Goal: Task Accomplishment & Management: Manage account settings

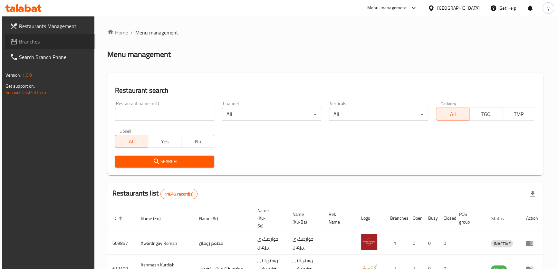
click at [43, 43] on span "Branches" at bounding box center [54, 42] width 71 height 8
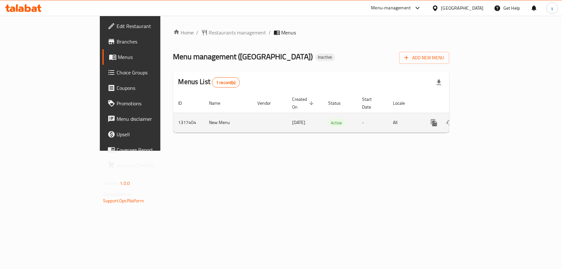
click at [494, 116] on td "enhanced table" at bounding box center [457, 123] width 72 height 20
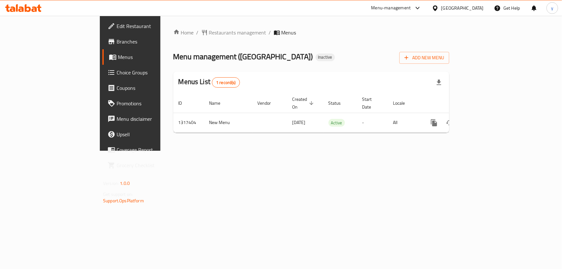
click at [117, 72] on span "Choice Groups" at bounding box center [153, 73] width 72 height 8
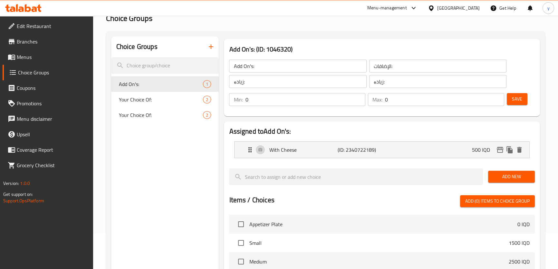
scroll to position [58, 0]
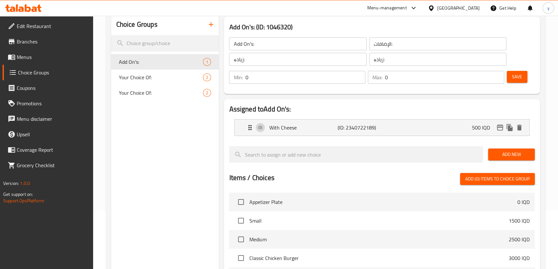
click at [386, 106] on h2 "Assigned to Add On's:" at bounding box center [381, 109] width 305 height 10
click at [394, 77] on input "0" at bounding box center [444, 77] width 119 height 13
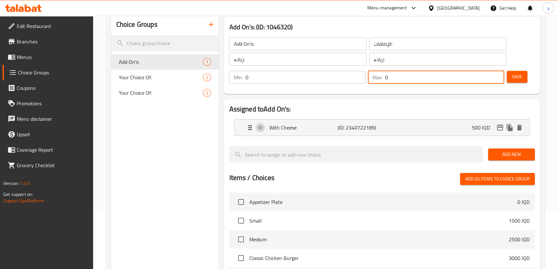
click at [323, 83] on input "0" at bounding box center [305, 77] width 120 height 13
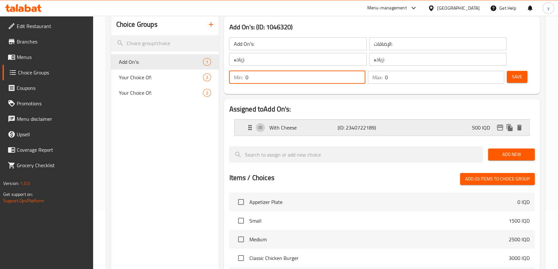
click at [331, 125] on p "With Cheese" at bounding box center [303, 128] width 68 height 8
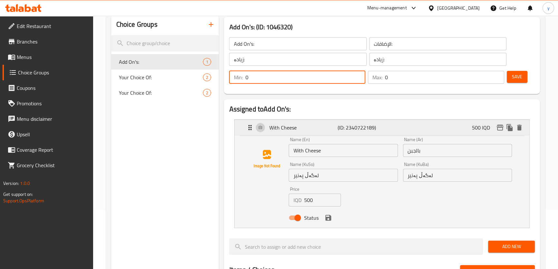
click at [296, 127] on p "With Cheese" at bounding box center [303, 128] width 68 height 8
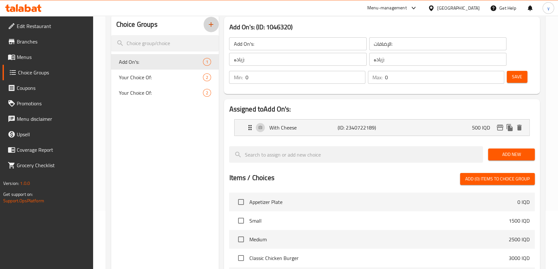
click at [206, 26] on button "button" at bounding box center [210, 24] width 15 height 15
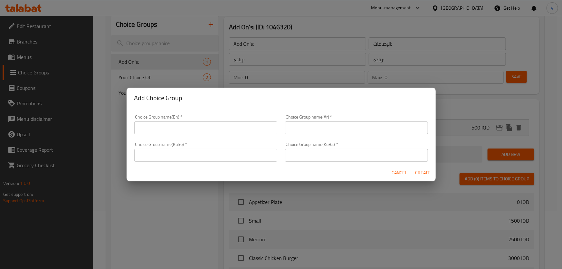
click at [222, 126] on input "text" at bounding box center [205, 127] width 143 height 13
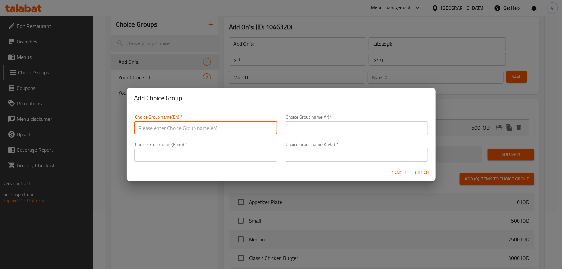
click at [397, 172] on span "Cancel" at bounding box center [399, 173] width 15 height 8
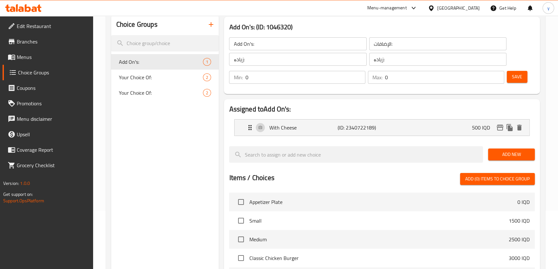
click at [268, 43] on input "Add On's:" at bounding box center [297, 43] width 137 height 13
click at [365, 44] on input "Add On's:" at bounding box center [297, 43] width 137 height 13
click at [374, 43] on input "الإضافات:" at bounding box center [437, 43] width 137 height 13
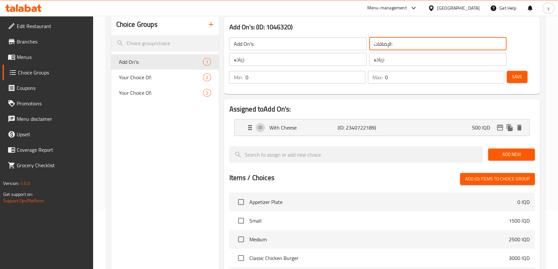
click at [374, 43] on input "الإضافات:" at bounding box center [437, 43] width 137 height 13
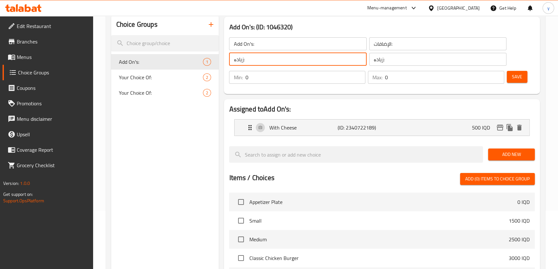
click at [296, 58] on input "زیادە:" at bounding box center [297, 59] width 137 height 13
click at [205, 19] on div "Choice Groups" at bounding box center [165, 24] width 108 height 21
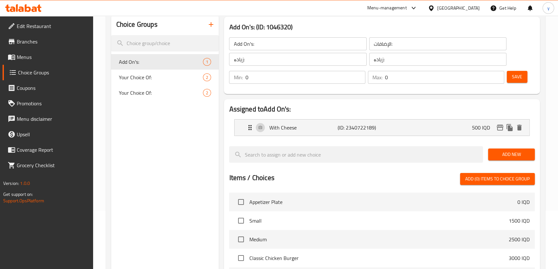
click at [209, 22] on icon "button" at bounding box center [211, 25] width 8 height 8
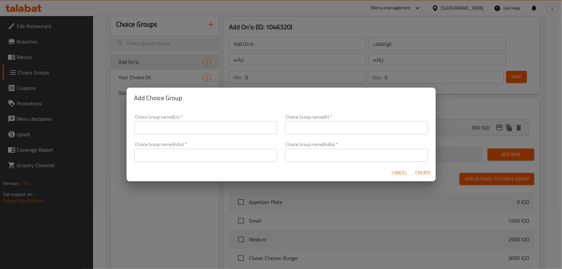
click at [251, 152] on input "text" at bounding box center [205, 155] width 143 height 13
click at [251, 153] on input "text" at bounding box center [205, 155] width 143 height 13
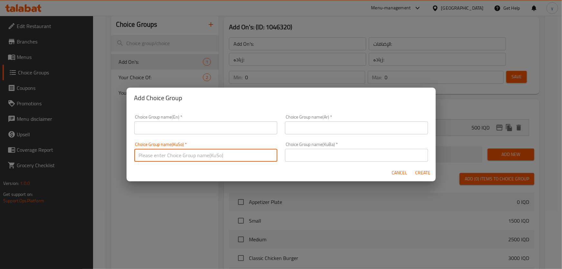
paste input "زیادە:"
type input "زیادە:"
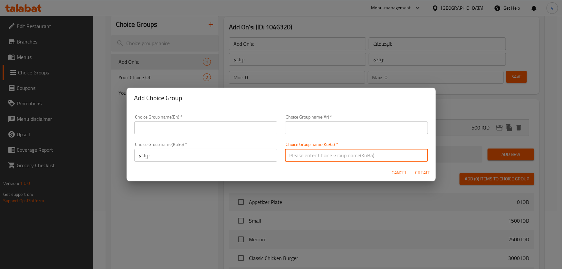
click at [306, 152] on input "text" at bounding box center [356, 155] width 143 height 13
paste input "زیادە:"
type input "زیادە:"
click at [312, 124] on input "text" at bounding box center [356, 127] width 143 height 13
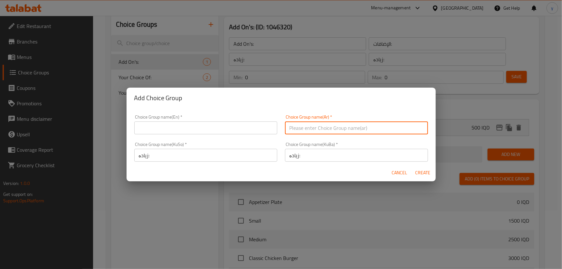
paste input ":"
click at [293, 121] on input ":" at bounding box center [356, 127] width 143 height 13
paste input "الإضافات"
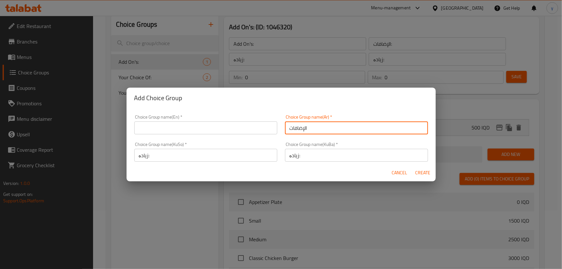
type input "الإضافات"
click at [235, 132] on input "text" at bounding box center [205, 127] width 143 height 13
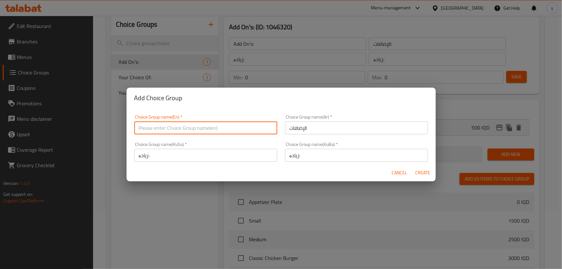
paste input "Add On's:"
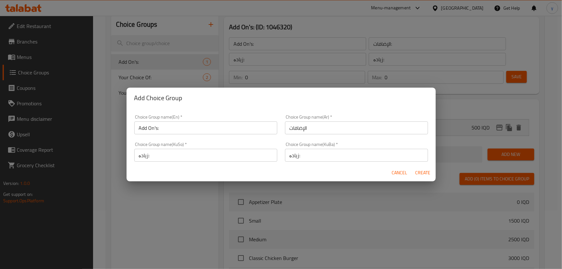
drag, startPoint x: 413, startPoint y: 172, endPoint x: 243, endPoint y: 141, distance: 172.6
click at [255, 155] on form "Choice Group name(En)   * Add On's: Choice Group name(En) * Choice Group name(A…" at bounding box center [281, 144] width 309 height 73
click at [242, 139] on div "Choice Group name(KuSo)   * زیادە: Choice Group name(KuSo) *" at bounding box center [205, 151] width 151 height 27
click at [242, 132] on input "Add On's:" at bounding box center [205, 127] width 143 height 13
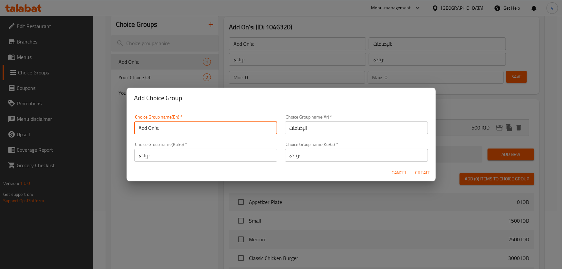
type input "Add On's:"
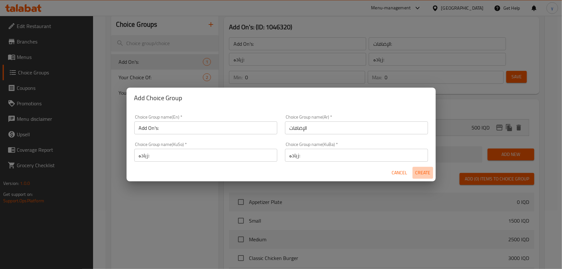
click at [427, 168] on button "Create" at bounding box center [423, 173] width 21 height 12
type input "Add On's:"
type input "الإضافات"
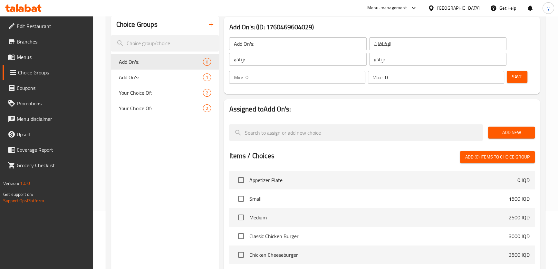
click at [528, 70] on div "Save" at bounding box center [517, 77] width 25 height 15
click at [526, 72] on button "Save" at bounding box center [517, 77] width 21 height 12
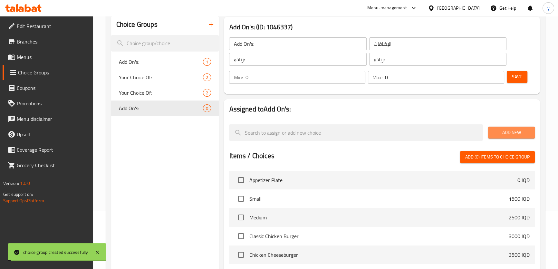
click at [504, 130] on span "Add New" at bounding box center [511, 133] width 36 height 8
click at [502, 126] on div "Add New" at bounding box center [511, 133] width 52 height 22
click at [502, 129] on span "Add New" at bounding box center [511, 133] width 36 height 8
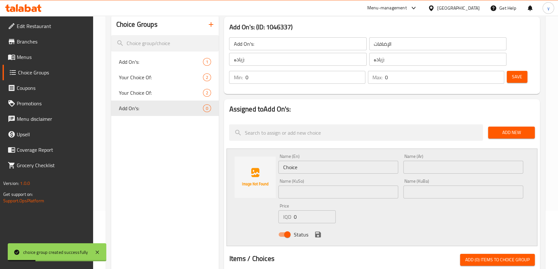
click at [322, 169] on input "Choice" at bounding box center [338, 167] width 120 height 13
type input "Cheese"
type input "جبنة"
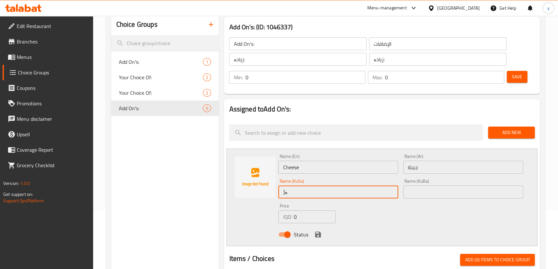
type input "]"
click at [314, 194] on input "پەنیری" at bounding box center [338, 192] width 120 height 13
type input "پەنیری"
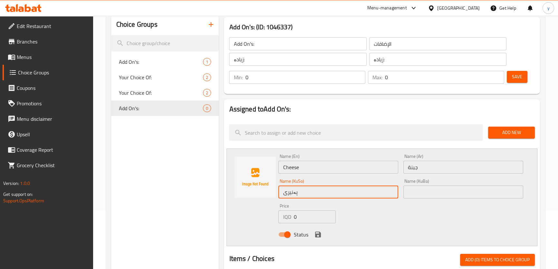
click at [419, 186] on input "text" at bounding box center [463, 192] width 120 height 13
paste input "پەنیری"
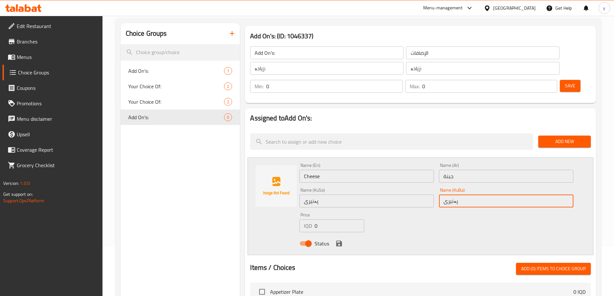
scroll to position [64, 0]
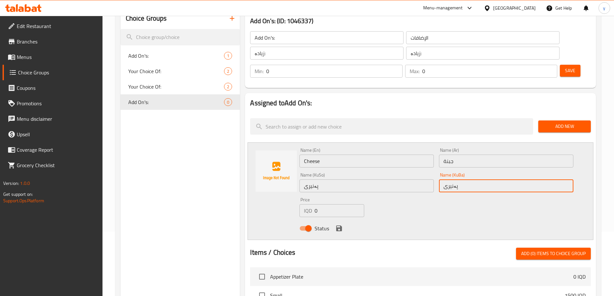
type input "پەنیری"
click at [425, 190] on div "Name (En) Cheese Name (En) Name (Ar) جبنة Name (Ar) Name (KuSo) پەنیری Name (Ku…" at bounding box center [436, 191] width 279 height 92
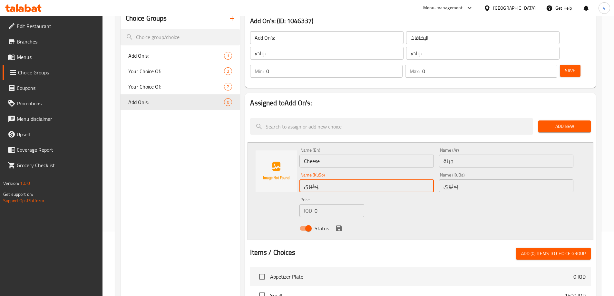
click at [397, 179] on input "پەنیری" at bounding box center [366, 185] width 134 height 13
type input "پەنیر"
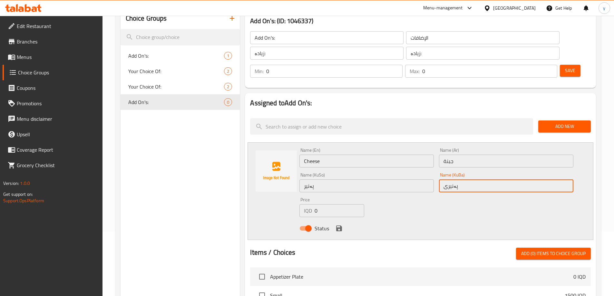
click at [463, 179] on input "پەنیری" at bounding box center [506, 185] width 134 height 13
type input "پەنیر"
click at [331, 204] on input "0" at bounding box center [338, 210] width 49 height 13
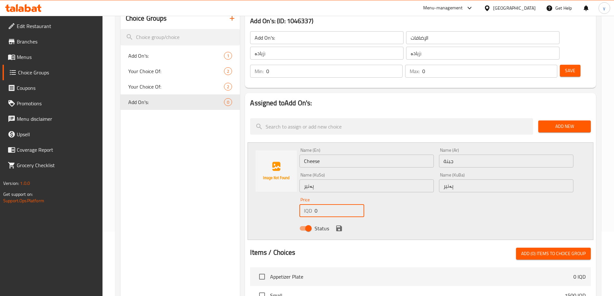
click at [331, 204] on input "0" at bounding box center [338, 210] width 49 height 13
type input "500"
click at [338, 225] on icon "save" at bounding box center [339, 228] width 6 height 6
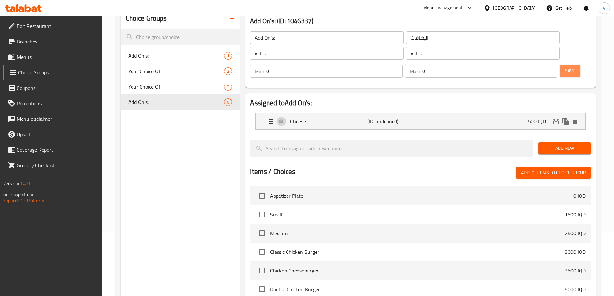
click at [562, 67] on span "Save" at bounding box center [570, 71] width 10 height 8
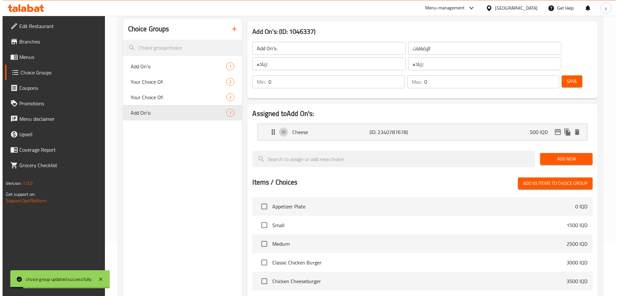
scroll to position [183, 0]
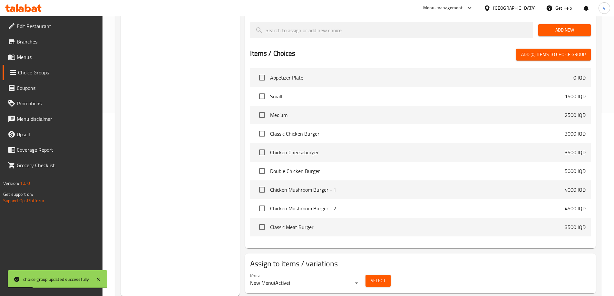
click at [367, 269] on button "Select" at bounding box center [377, 281] width 25 height 12
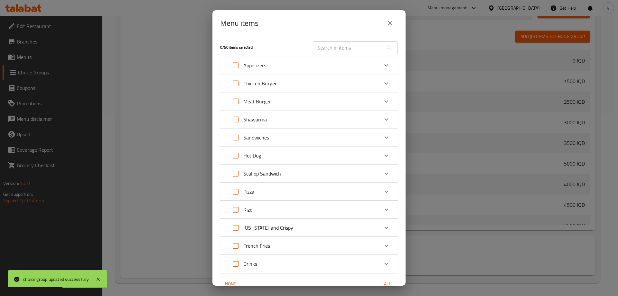
click at [278, 82] on div "Chicken Burger" at bounding box center [303, 83] width 151 height 15
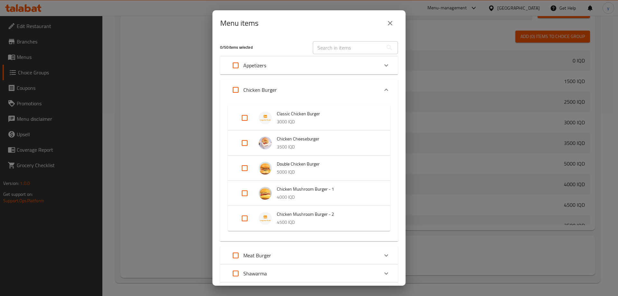
click at [239, 192] on input "Expand" at bounding box center [244, 193] width 15 height 15
checkbox input "true"
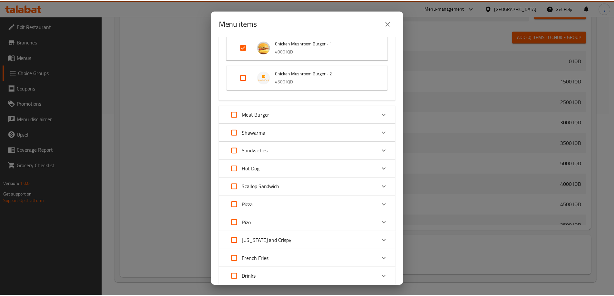
scroll to position [196, 0]
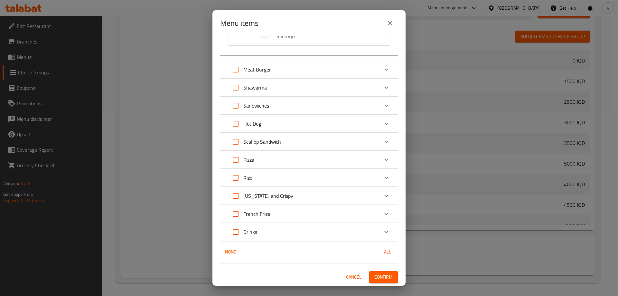
click at [375, 269] on span "Confirm" at bounding box center [384, 277] width 18 height 8
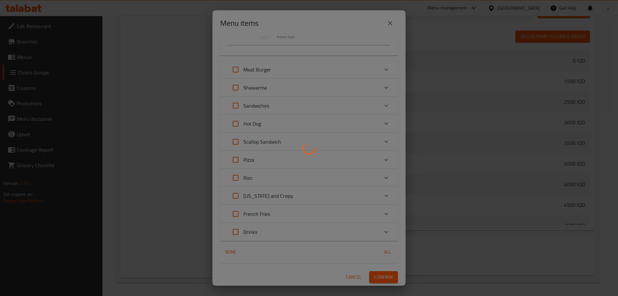
click at [67, 63] on div at bounding box center [309, 148] width 618 height 296
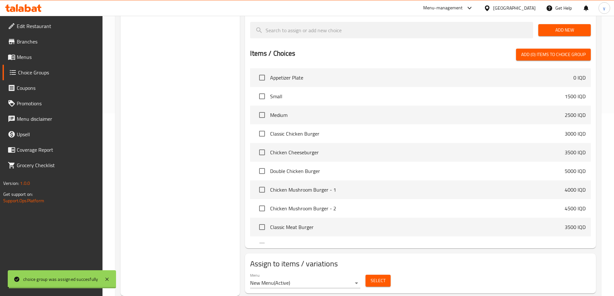
click at [70, 61] on link "Menus" at bounding box center [53, 56] width 100 height 15
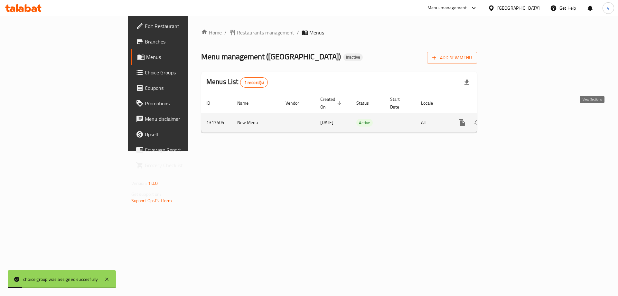
click at [516, 120] on link "enhanced table" at bounding box center [508, 122] width 15 height 15
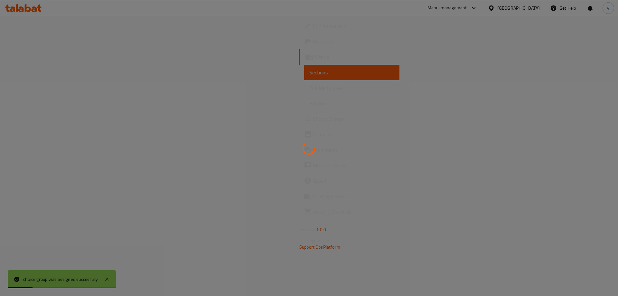
click at [101, 91] on div at bounding box center [309, 148] width 618 height 296
click at [304, 91] on link "Full Menu View" at bounding box center [351, 87] width 95 height 15
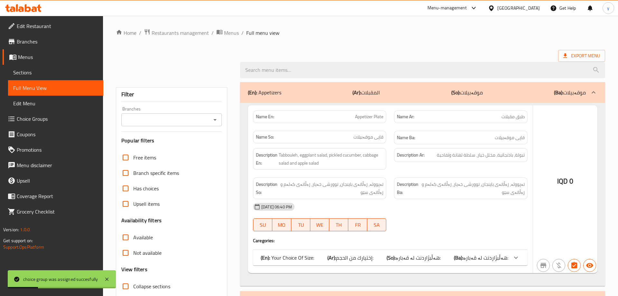
click at [101, 91] on link "Full Menu View" at bounding box center [55, 87] width 95 height 15
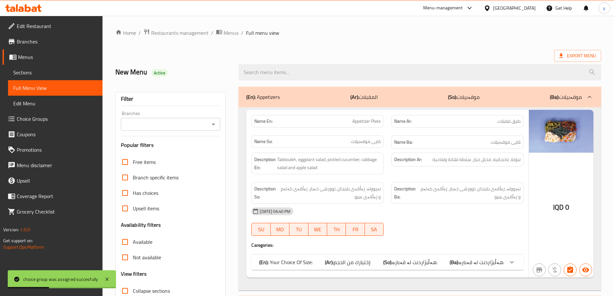
click at [216, 125] on icon "Open" at bounding box center [213, 124] width 8 height 8
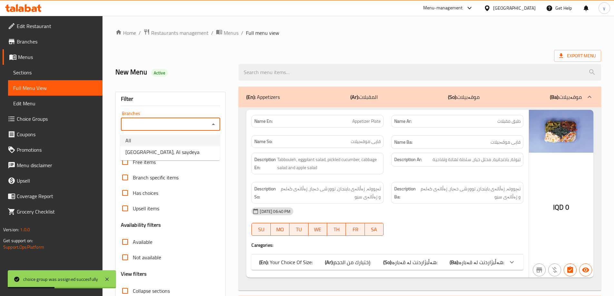
click at [198, 145] on li "All" at bounding box center [170, 141] width 100 height 12
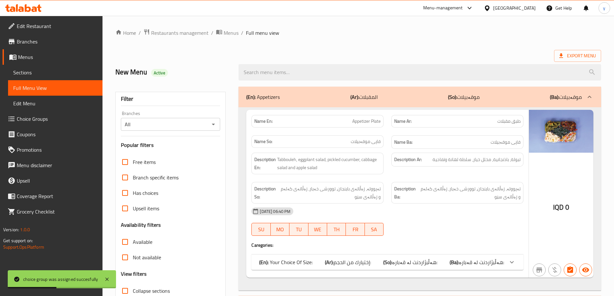
click at [197, 147] on h3 "Popular filters" at bounding box center [171, 144] width 100 height 7
click at [211, 120] on icon "Open" at bounding box center [213, 124] width 8 height 8
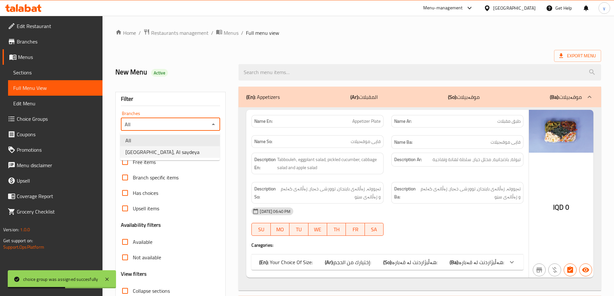
click at [199, 148] on li "[GEOGRAPHIC_DATA], Al saydeya" at bounding box center [170, 152] width 100 height 12
type input "[GEOGRAPHIC_DATA], Al saydeya"
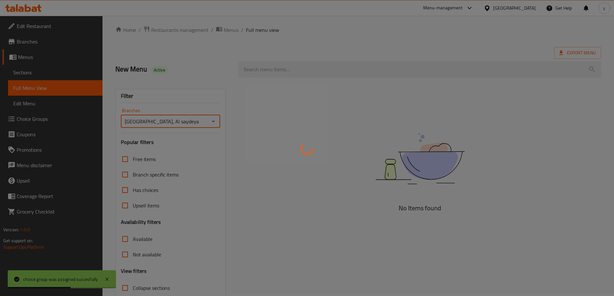
scroll to position [47, 0]
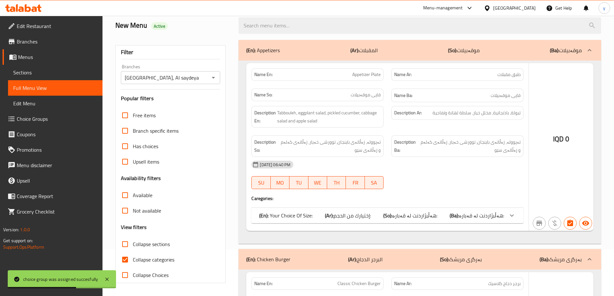
click at [131, 261] on div at bounding box center [307, 148] width 614 height 296
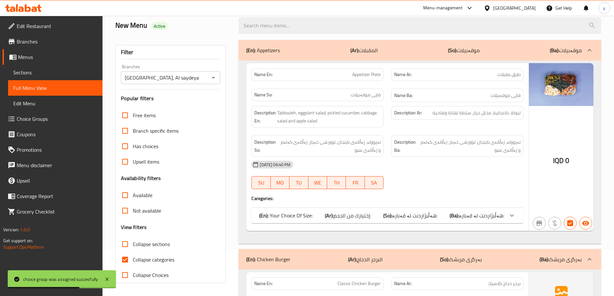
click at [130, 261] on input "Collapse categories" at bounding box center [124, 259] width 15 height 15
checkbox input "false"
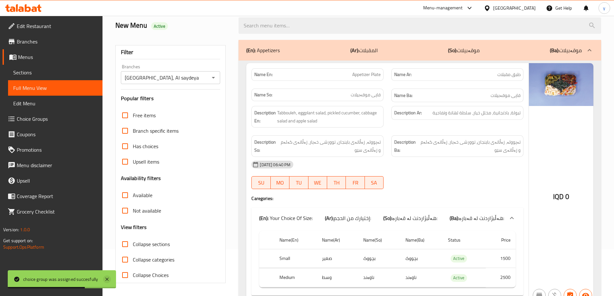
click at [109, 269] on icon at bounding box center [107, 279] width 8 height 8
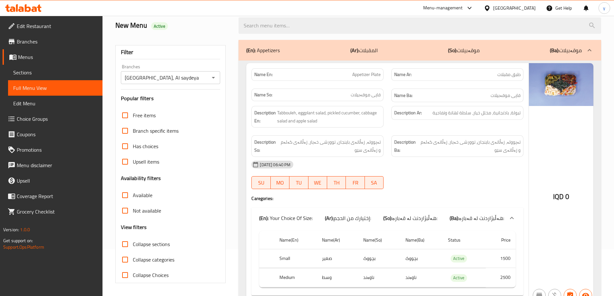
click at [131, 245] on input "Collapse sections" at bounding box center [124, 243] width 15 height 15
checkbox input "true"
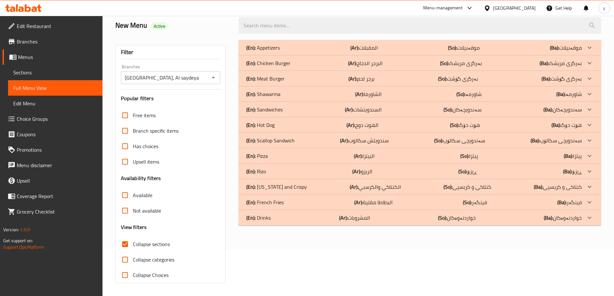
click at [282, 170] on div "(En): [PERSON_NAME] (Ar): الريزو (So): ڕیزۆ (Ba): ڕیزۆ" at bounding box center [413, 172] width 335 height 8
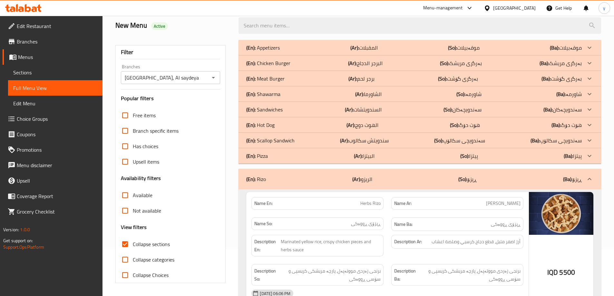
click at [280, 158] on div "(En): Pizza (Ar): البيتزا (So): پیتزا (Ba): پیتزا" at bounding box center [413, 156] width 335 height 8
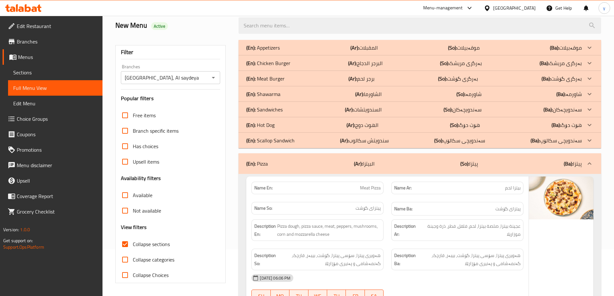
click at [279, 126] on div "(En): Hot Dog (Ar): الهوت دوج (So): هۆت دۆگ (Ba): هۆت دۆگ" at bounding box center [413, 125] width 335 height 8
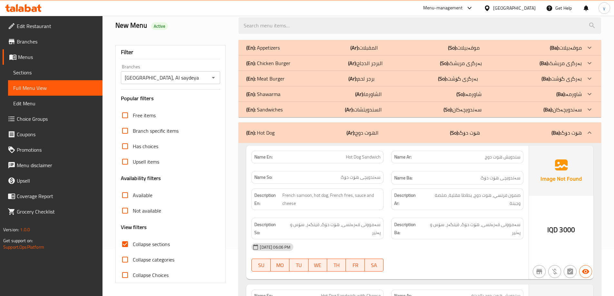
click at [276, 64] on p "(En): Chicken Burger" at bounding box center [268, 63] width 44 height 8
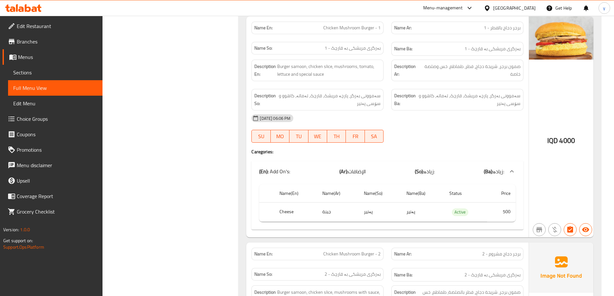
scroll to position [515, 0]
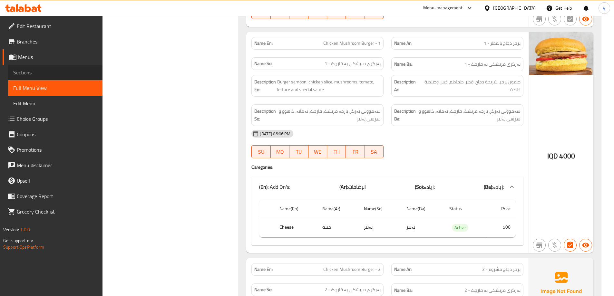
click at [47, 67] on link "Sections" at bounding box center [55, 72] width 94 height 15
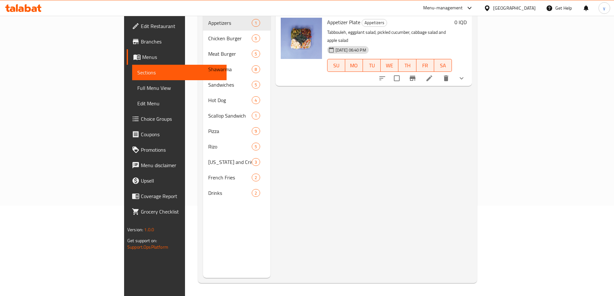
scroll to position [90, 0]
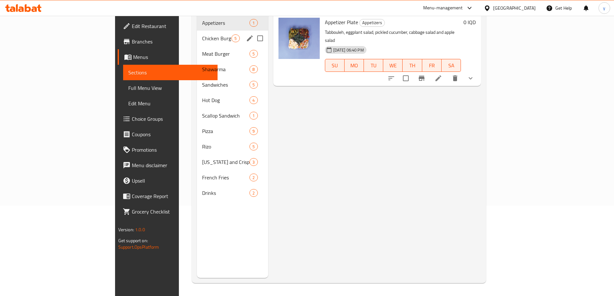
click at [197, 33] on div "Chicken Burger 5" at bounding box center [232, 38] width 71 height 15
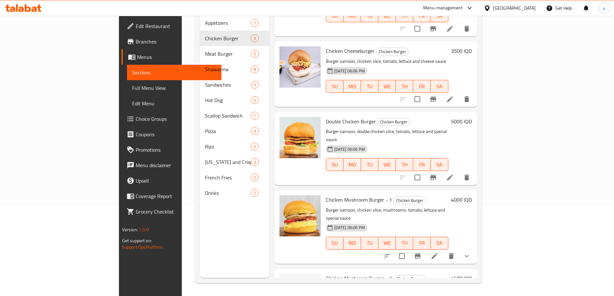
scroll to position [64, 0]
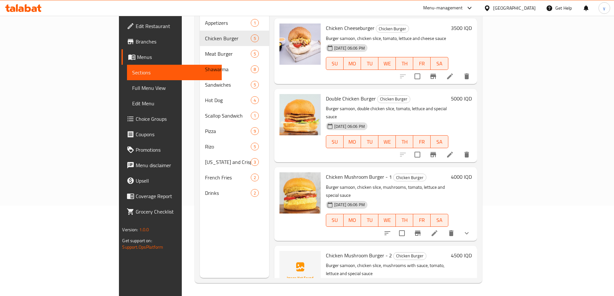
click at [437, 230] on icon at bounding box center [434, 233] width 6 height 6
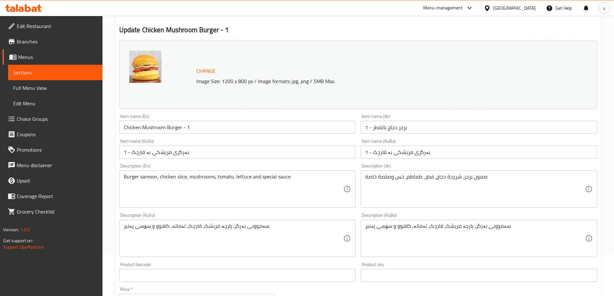
scroll to position [64, 0]
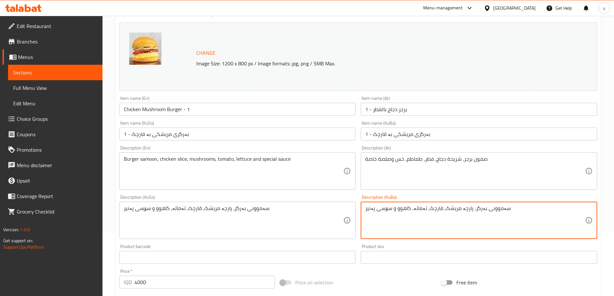
click at [371, 211] on textarea "سەموونی بەرگر، پارچە مریشک، قارچک، تەماتە، کاهوو و سۆسی پەنیر" at bounding box center [475, 220] width 220 height 31
type textarea "سەموونی بەرگر، پارچە مریشک، قارچک، تەماتە، کاهوو و سۆسی تایبەت"
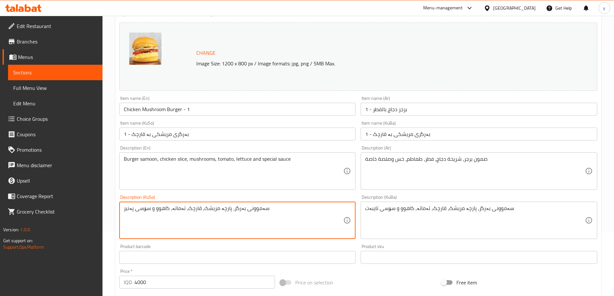
click at [296, 218] on textarea "سەموونی بەرگر، پارچە مریشک، قارچک، تەماتە، کاهوو و سۆسی پەنیر" at bounding box center [234, 220] width 220 height 31
paste textarea "تایبەت"
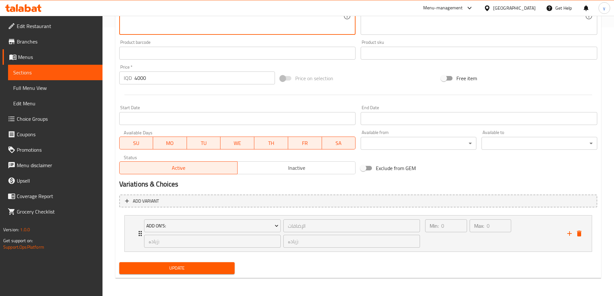
type textarea "سەموونی بەرگر، پارچە مریشک، قارچک، تەماتە، کاهوو و سۆسی تایبەت"
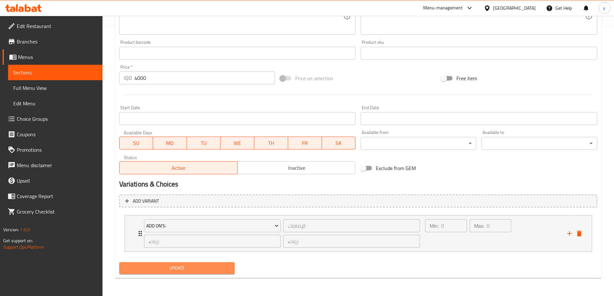
click at [226, 269] on span "Update" at bounding box center [176, 268] width 105 height 8
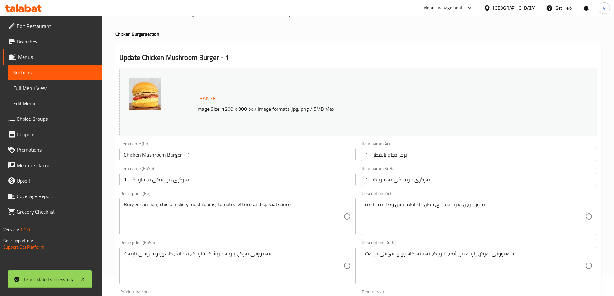
scroll to position [11, 0]
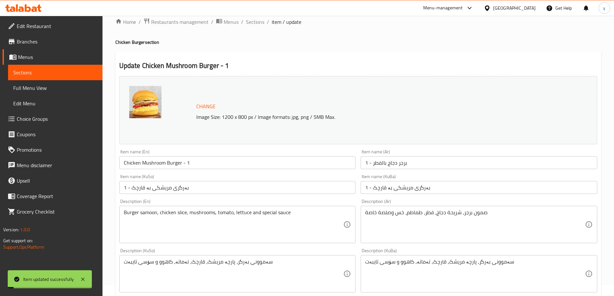
click at [187, 165] on input "Chicken Mushroom Burger - 1" at bounding box center [237, 162] width 236 height 13
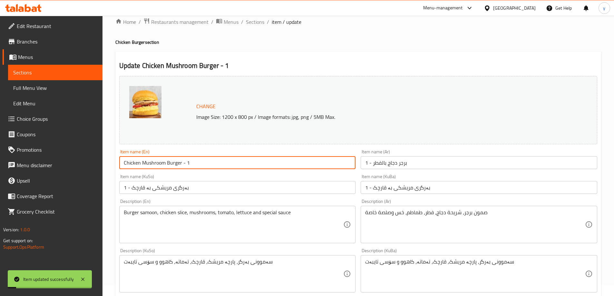
click at [187, 165] on input "Chicken Mushroom Burger - 1" at bounding box center [237, 162] width 236 height 13
click at [50, 85] on span "Full Menu View" at bounding box center [55, 88] width 84 height 8
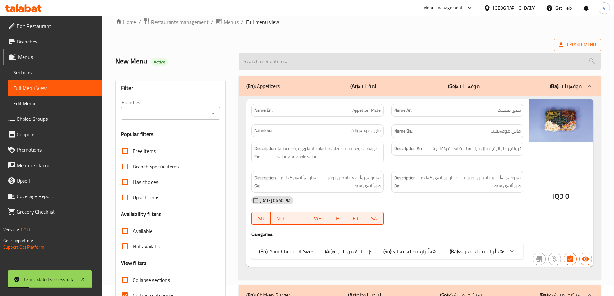
click at [317, 61] on input "search" at bounding box center [419, 61] width 362 height 16
paste input "Chicken Mushroom Burger - 1"
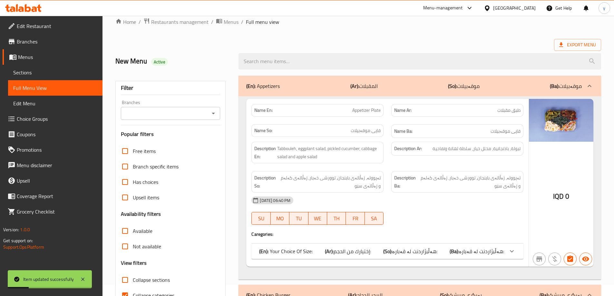
type input "Chicken Mushroom Burger - 1"
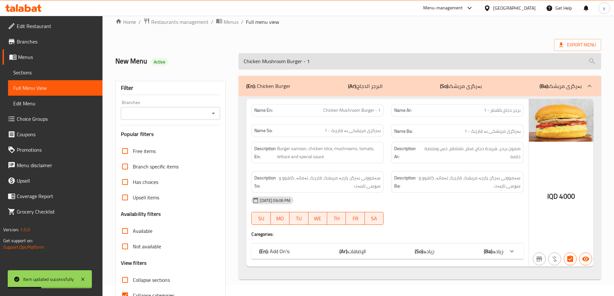
click at [316, 58] on input "Chicken Mushroom Burger - 1" at bounding box center [419, 61] width 362 height 16
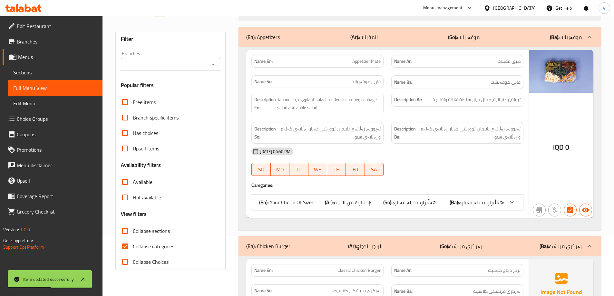
scroll to position [75, 0]
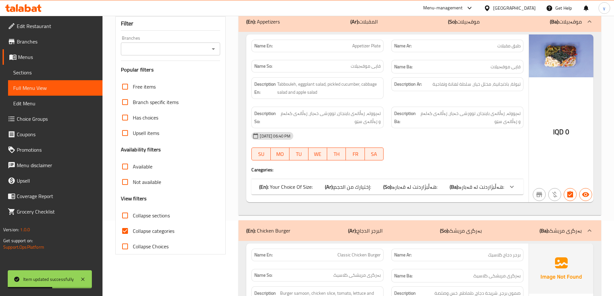
click at [126, 227] on input "Collapse categories" at bounding box center [124, 230] width 15 height 15
checkbox input "false"
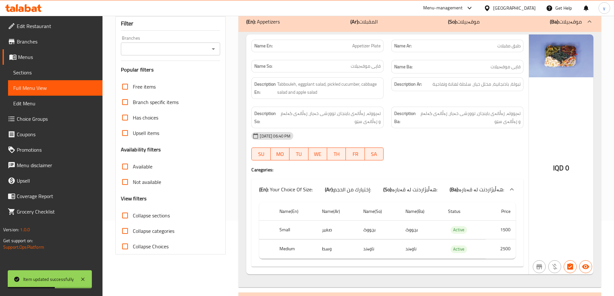
click at [127, 212] on input "Collapse sections" at bounding box center [124, 215] width 15 height 15
checkbox input "true"
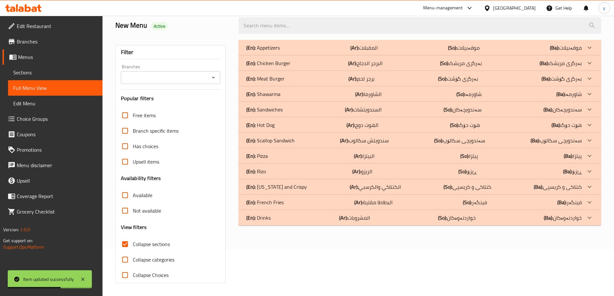
scroll to position [47, 0]
click at [281, 172] on div "(En): [PERSON_NAME] (Ar): الريزو (So): ڕیزۆ (Ba): ڕیزۆ" at bounding box center [413, 172] width 335 height 8
click at [284, 158] on div "(En): Pizza (Ar): البيتزا (So): پیتزا (Ba): پیتزا" at bounding box center [413, 156] width 335 height 8
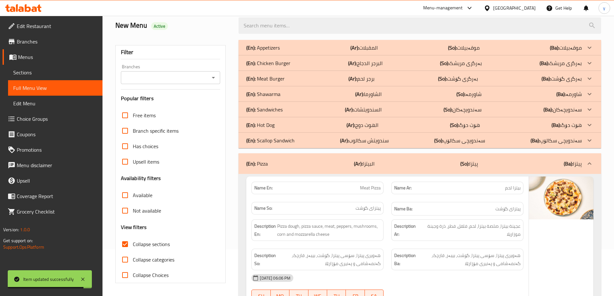
click at [294, 120] on div "(En): Hot Dog (Ar): الهوت دوج (So): هۆت دۆگ (Ba): هۆت دۆگ" at bounding box center [419, 124] width 362 height 15
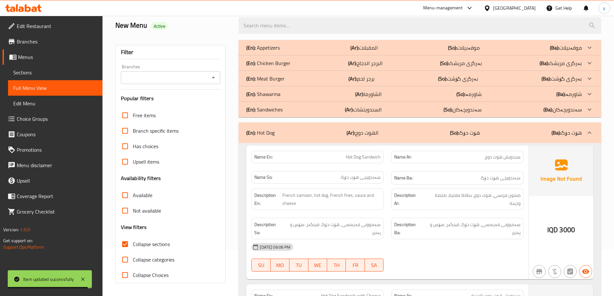
click at [294, 63] on div "(En): Chicken Burger (Ar): البرجر الدجاج (So): بەرگری مریشک (Ba): بەرگری مریشک" at bounding box center [413, 63] width 335 height 8
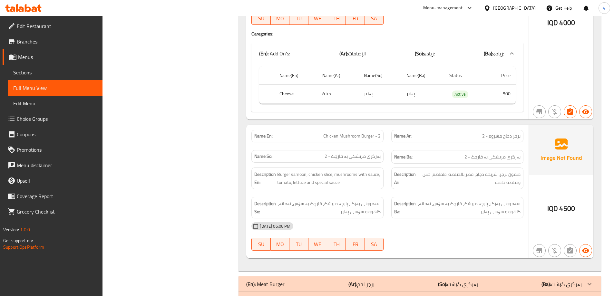
scroll to position [672, 0]
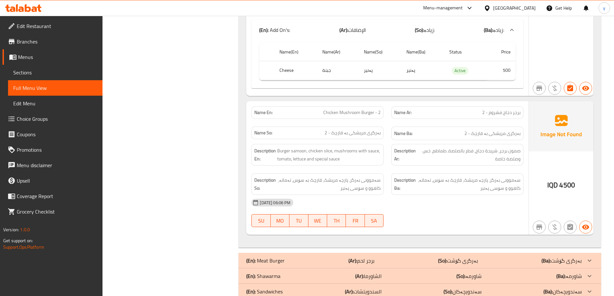
click at [70, 73] on span "Sections" at bounding box center [55, 73] width 84 height 8
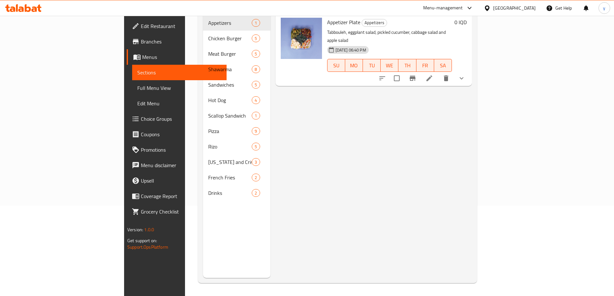
scroll to position [90, 0]
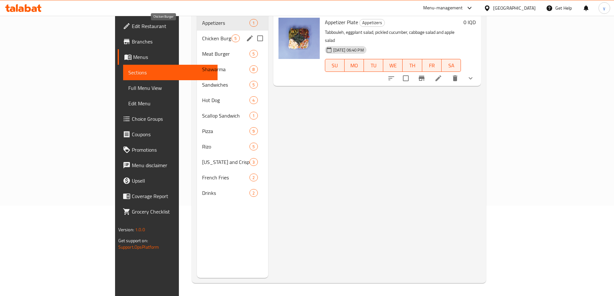
click at [202, 34] on span "Chicken Burger" at bounding box center [216, 38] width 29 height 8
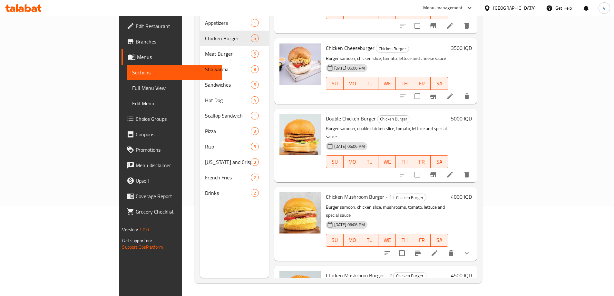
scroll to position [72, 0]
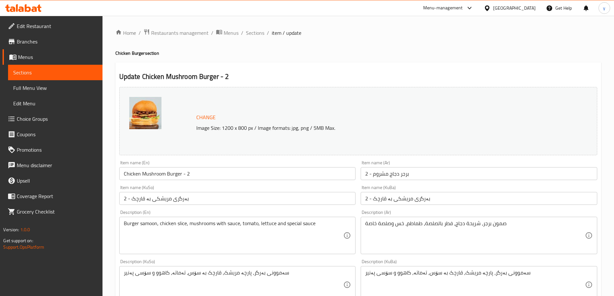
scroll to position [64, 0]
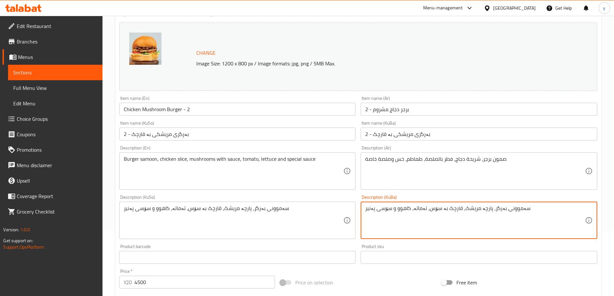
click at [370, 210] on textarea "سەموونی بەرگر، پارچە مریشک، قارچک بە سۆس، تەماتە، کاهوو و سۆسی پەنیر" at bounding box center [475, 220] width 220 height 31
type textarea "سەموونی بەرگر، پارچە مریشک، قارچک بە سۆس، تەماتە، کاهوو و سۆسی تایبەت"
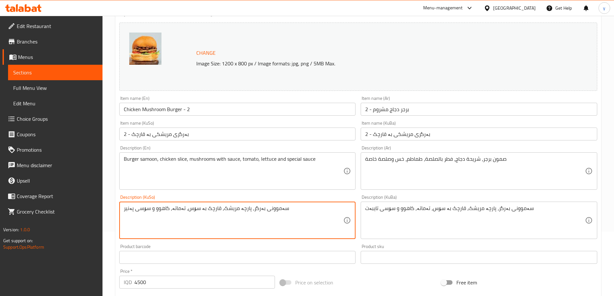
click at [313, 212] on textarea "سەموونی بەرگر، پارچە مریشک، قارچک بە سۆس، تەماتە، کاهوو و سۆسی پەنیر" at bounding box center [234, 220] width 220 height 31
paste textarea "سەموونی بەرگر، پارچە مریشک، قارچک بە سۆس، تەماتە، کاهوو و سۆسی تایبەت"
click at [313, 212] on textarea "سەموونی بەرگر، پارچە مریشک، قارچک بە سۆس، تەماتە، کاهوو و سۆسی سەموونی بەرگر، پ…" at bounding box center [234, 220] width 220 height 31
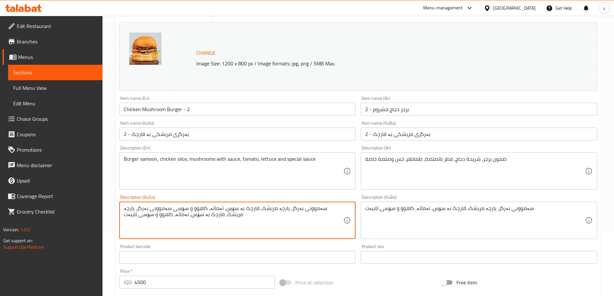
paste textarea
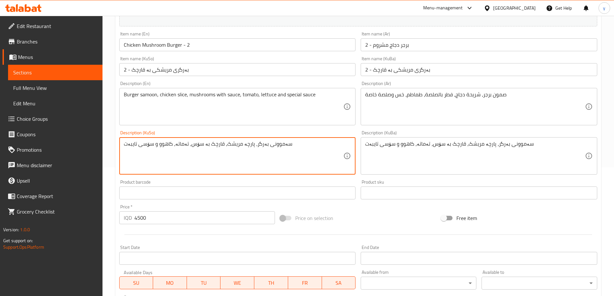
scroll to position [243, 0]
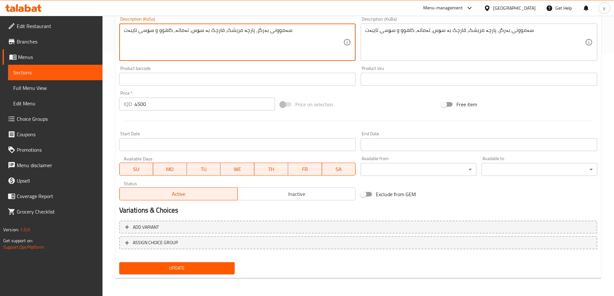
type textarea "سەموونی بەرگر، پارچە مریشک، قارچک بە سۆس، تەماتە، کاهوو و سۆسی تایبەت"
click at [190, 269] on span "Update" at bounding box center [176, 268] width 105 height 8
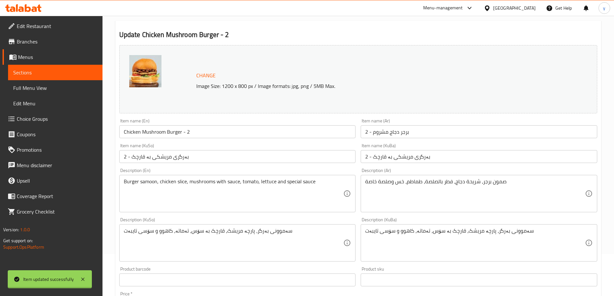
scroll to position [0, 0]
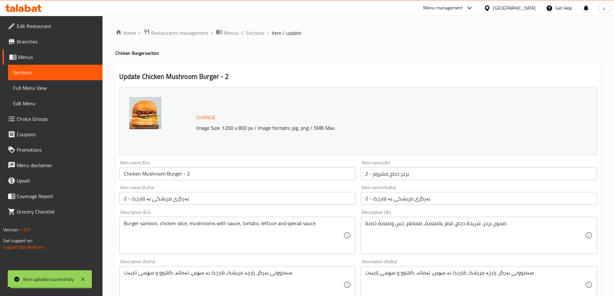
click at [207, 187] on div "Item name (KuSo) بەرگری مریشکی بە قارچک - 2 Item name (KuSo)" at bounding box center [237, 195] width 236 height 20
click at [208, 173] on input "Chicken Mushroom Burger - 2" at bounding box center [237, 173] width 236 height 13
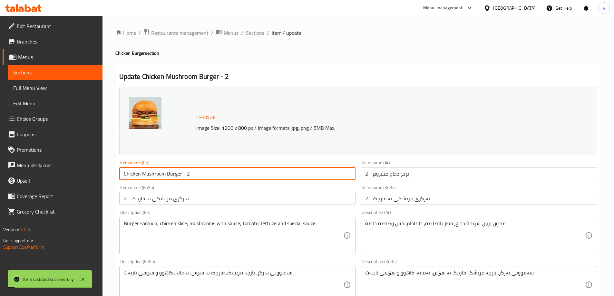
click at [208, 173] on input "Chicken Mushroom Burger - 2" at bounding box center [237, 173] width 236 height 13
click at [68, 86] on span "Full Menu View" at bounding box center [55, 88] width 84 height 8
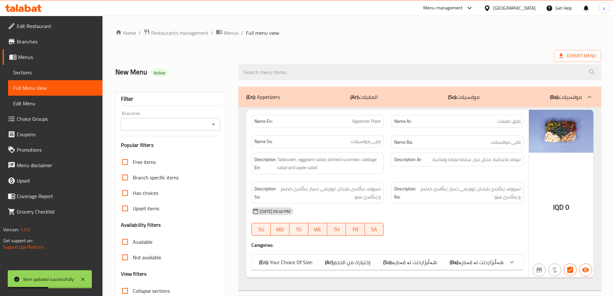
click at [75, 269] on div "Item updated successfully" at bounding box center [50, 279] width 84 height 18
click at [79, 269] on div "Item updated successfully" at bounding box center [50, 279] width 84 height 18
click at [85, 269] on icon at bounding box center [83, 279] width 8 height 8
click at [214, 122] on icon "Open" at bounding box center [213, 124] width 8 height 8
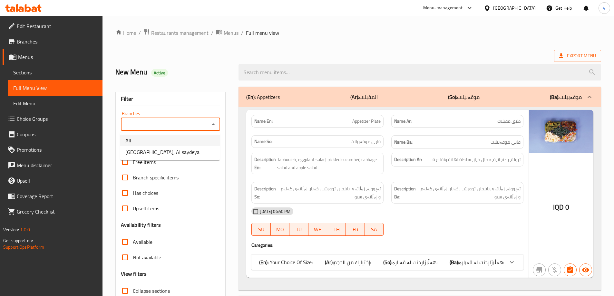
click at [187, 152] on li "[GEOGRAPHIC_DATA], Al saydeya" at bounding box center [170, 152] width 100 height 12
type input "[GEOGRAPHIC_DATA], Al saydeya"
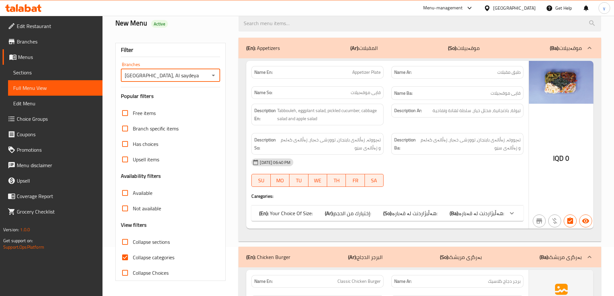
scroll to position [64, 0]
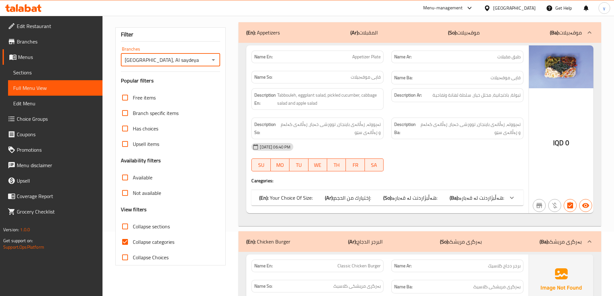
click at [125, 242] on input "Collapse categories" at bounding box center [124, 241] width 15 height 15
checkbox input "false"
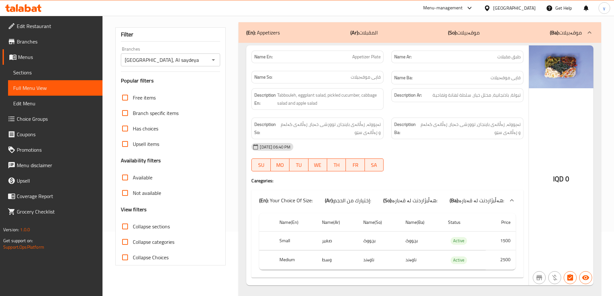
click at [133, 215] on div "Free items Branch specific items Has choices Upsell items Availability filters …" at bounding box center [171, 177] width 100 height 175
click at [128, 224] on input "Collapse sections" at bounding box center [124, 226] width 15 height 15
checkbox input "true"
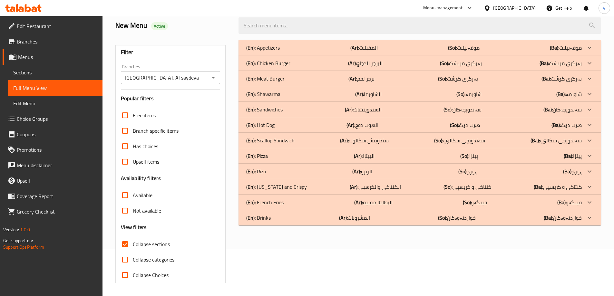
scroll to position [47, 0]
click at [278, 173] on div "(En): [PERSON_NAME] (Ar): الريزو (So): ڕیزۆ (Ba): ڕیزۆ" at bounding box center [413, 172] width 335 height 8
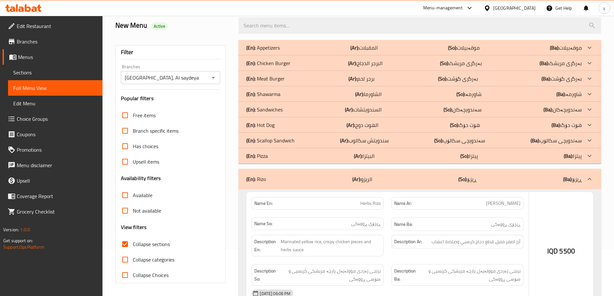
click at [276, 157] on div "(En): Pizza (Ar): البيتزا (So): پیتزا (Ba): پیتزا" at bounding box center [413, 156] width 335 height 8
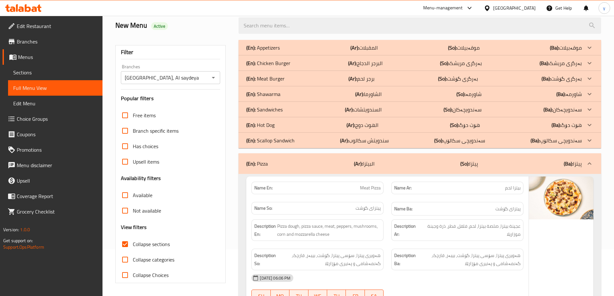
click at [283, 126] on div "(En): Hot Dog (Ar): الهوت دوج (So): هۆت دۆگ (Ba): هۆت دۆگ" at bounding box center [413, 125] width 335 height 8
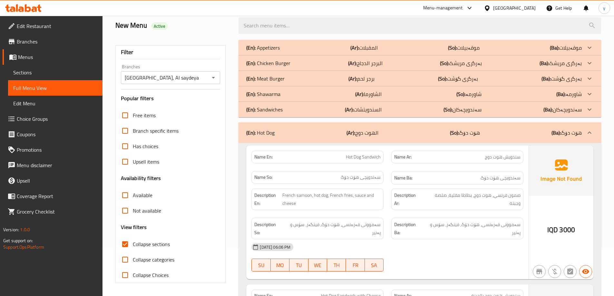
click at [287, 65] on p "(En): Chicken Burger" at bounding box center [268, 63] width 44 height 8
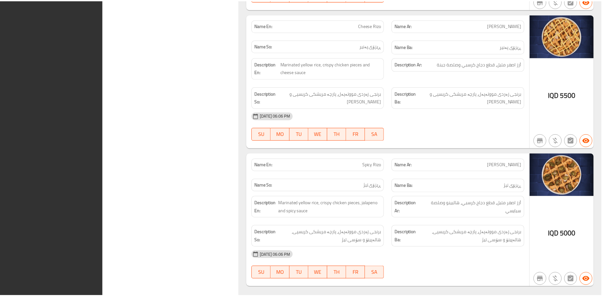
scroll to position [4216, 0]
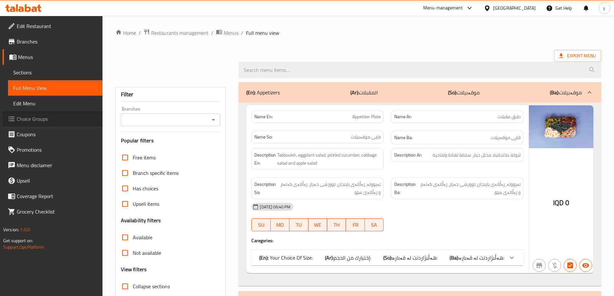
click at [29, 114] on link "Choice Groups" at bounding box center [53, 118] width 100 height 15
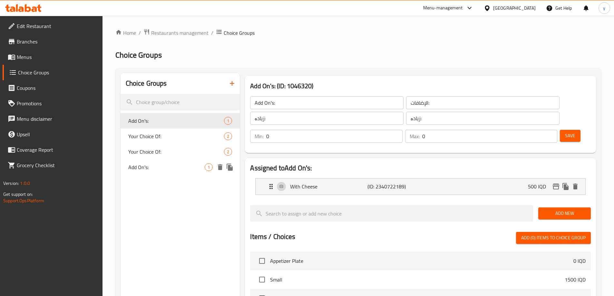
click at [174, 168] on span "Add On's:" at bounding box center [166, 167] width 77 height 8
type input "Add On's:"
type input "الإضافات"
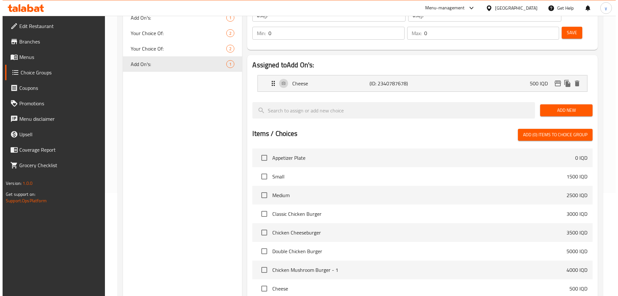
scroll to position [183, 0]
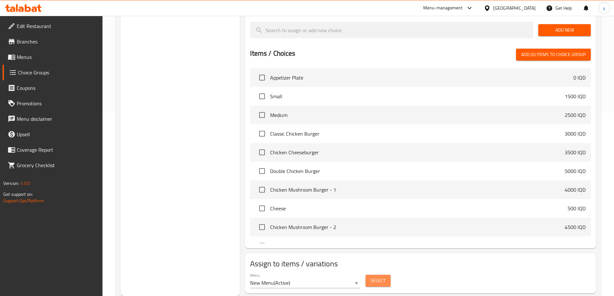
click at [382, 277] on span "Select" at bounding box center [377, 281] width 15 height 8
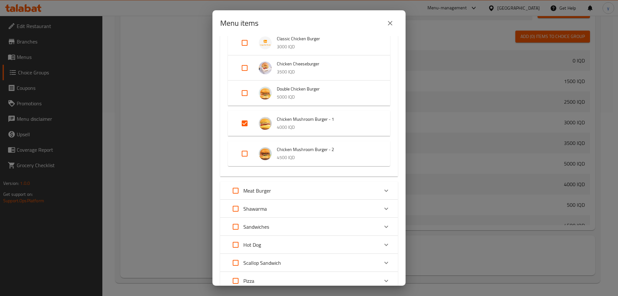
scroll to position [193, 0]
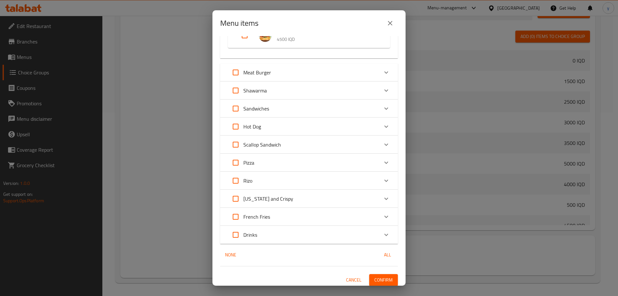
click at [287, 126] on div "Hot Dog" at bounding box center [303, 126] width 151 height 15
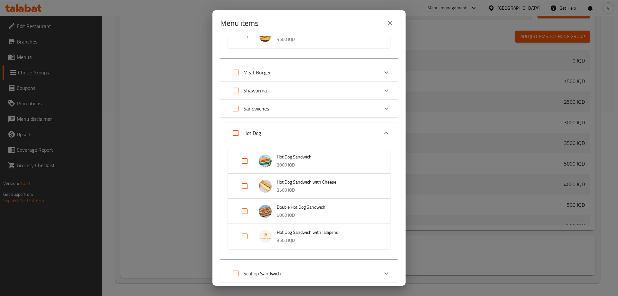
click at [248, 214] on input "Expand" at bounding box center [244, 211] width 15 height 15
checkbox input "true"
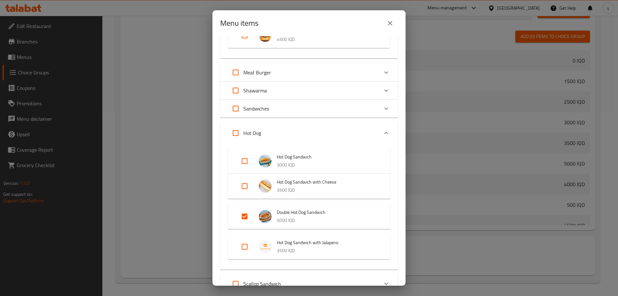
click at [245, 239] on input "Expand" at bounding box center [244, 246] width 15 height 15
checkbox input "true"
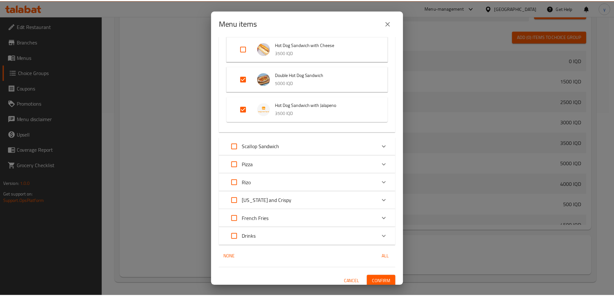
scroll to position [335, 0]
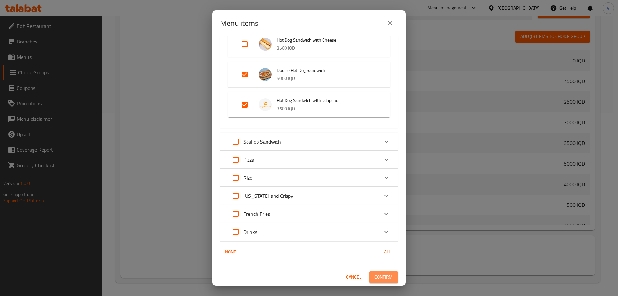
click at [379, 275] on span "Confirm" at bounding box center [384, 277] width 18 height 8
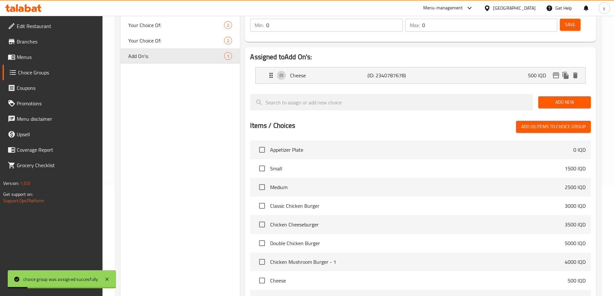
scroll to position [0, 0]
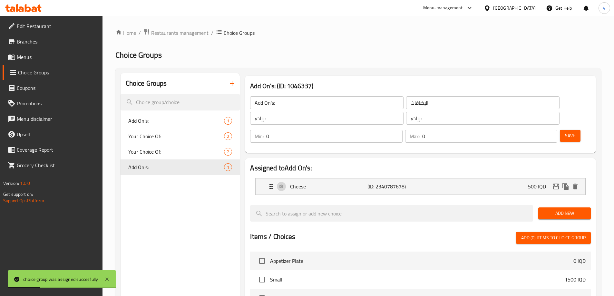
click at [51, 53] on link "Menus" at bounding box center [53, 56] width 100 height 15
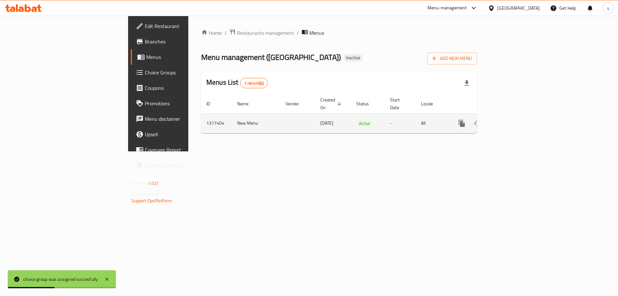
click at [516, 120] on link "enhanced table" at bounding box center [508, 123] width 15 height 15
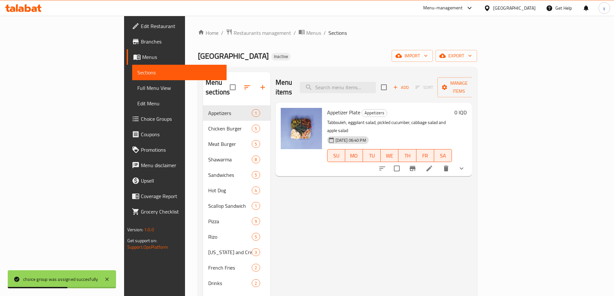
click at [132, 92] on link "Full Menu View" at bounding box center [179, 87] width 94 height 15
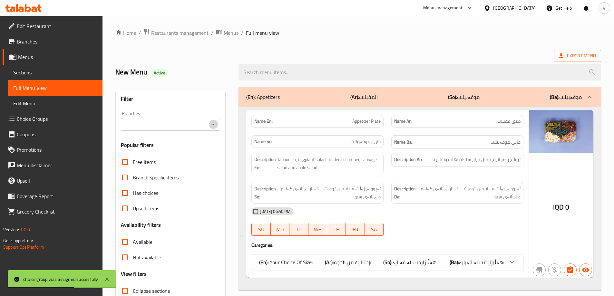
click at [215, 124] on icon "Open" at bounding box center [213, 124] width 8 height 8
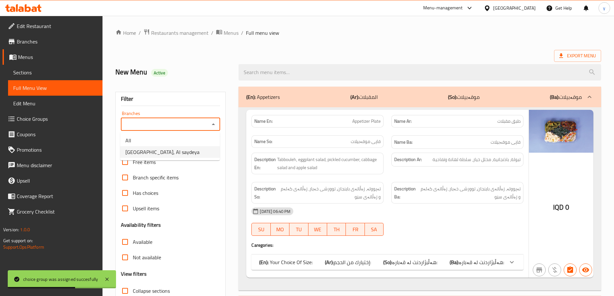
click at [196, 147] on li "[GEOGRAPHIC_DATA], Al saydeya" at bounding box center [170, 152] width 100 height 12
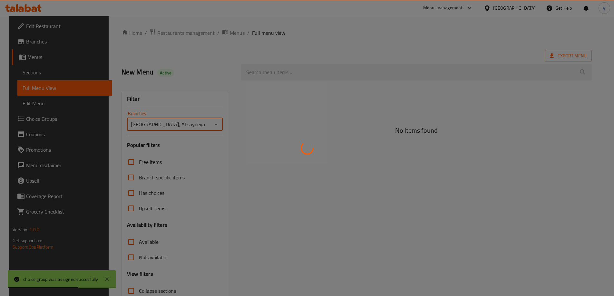
type input "[GEOGRAPHIC_DATA], Al saydeya"
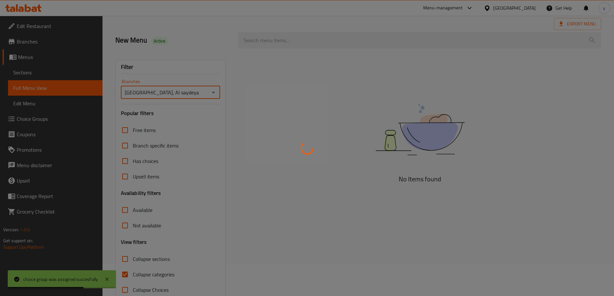
scroll to position [47, 0]
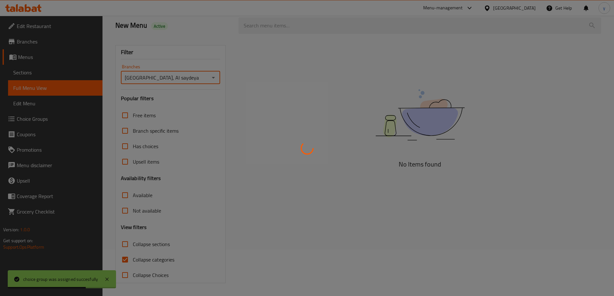
click at [131, 258] on div at bounding box center [307, 148] width 614 height 296
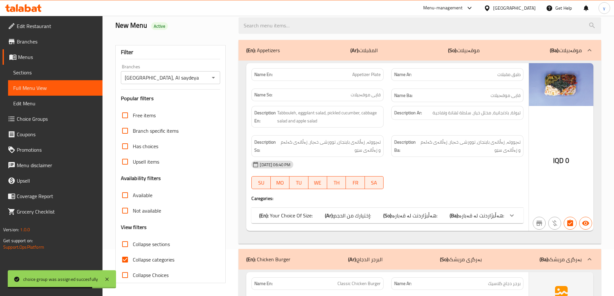
click at [127, 260] on input "Collapse categories" at bounding box center [124, 259] width 15 height 15
checkbox input "false"
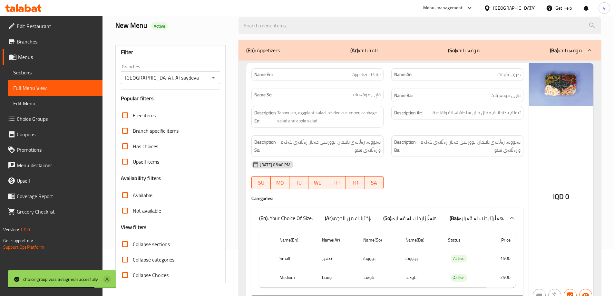
click at [109, 278] on icon at bounding box center [107, 279] width 8 height 8
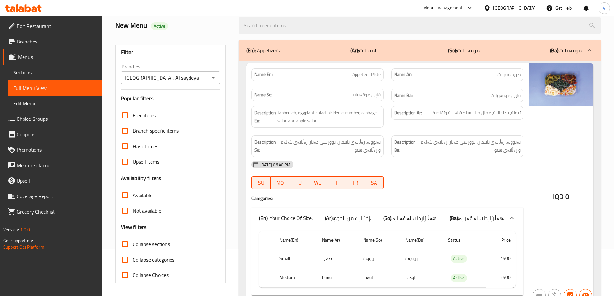
click at [127, 250] on input "Collapse sections" at bounding box center [124, 243] width 15 height 15
checkbox input "true"
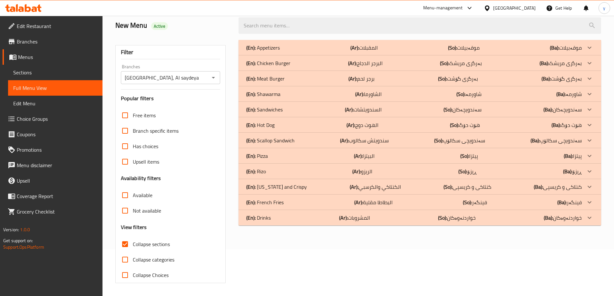
click at [274, 168] on div "(En): [PERSON_NAME] (Ar): الريزو (So): ڕیزۆ (Ba): ڕیزۆ" at bounding box center [413, 172] width 335 height 8
click at [274, 156] on div "(En): Pizza (Ar): البيتزا (So): پیتزا (Ba): پیتزا" at bounding box center [413, 156] width 335 height 8
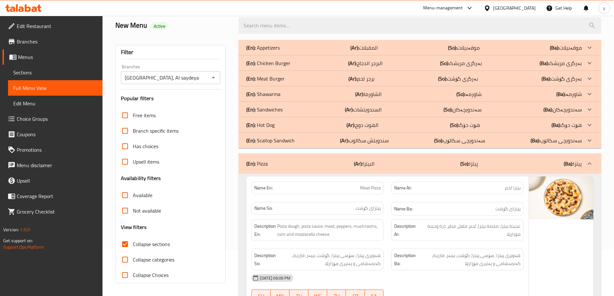
click at [281, 128] on div "(En): Hot Dog (Ar): الهوت دوج (So): هۆت دۆگ (Ba): هۆت دۆگ" at bounding box center [413, 125] width 335 height 8
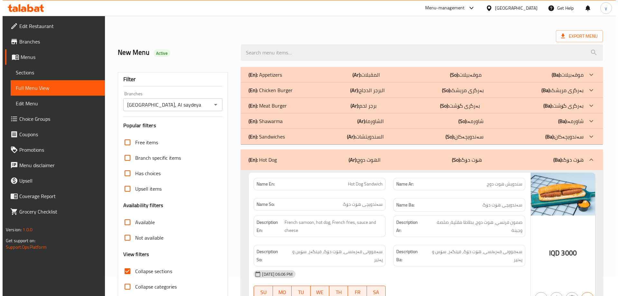
scroll to position [0, 0]
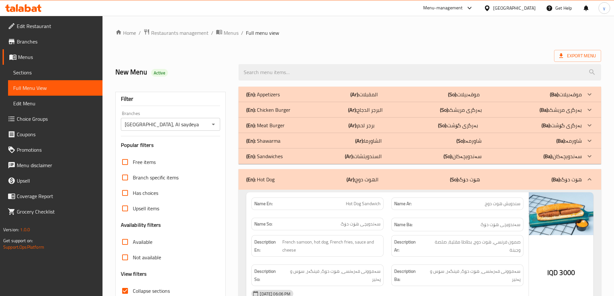
click at [276, 111] on p "(En): Chicken Burger" at bounding box center [268, 110] width 44 height 8
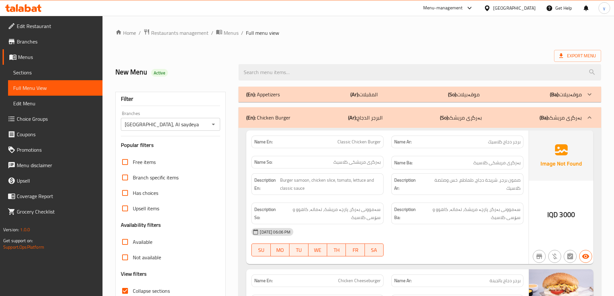
click at [276, 111] on div "(En): Chicken Burger (Ar): البرجر الدجاج (So): بەرگری مریشک (Ba): بەرگری مریشک" at bounding box center [419, 117] width 362 height 21
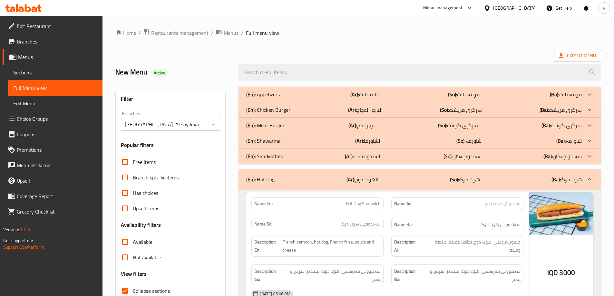
click at [273, 176] on p "(En): Hot Dog" at bounding box center [260, 180] width 28 height 8
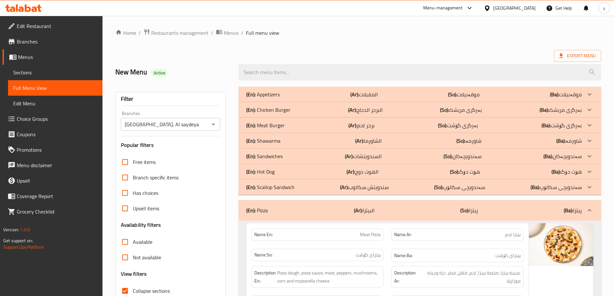
click at [275, 207] on div "(En): Pizza (Ar): البيتزا (So): پیتزا (Ba): پیتزا" at bounding box center [413, 210] width 335 height 8
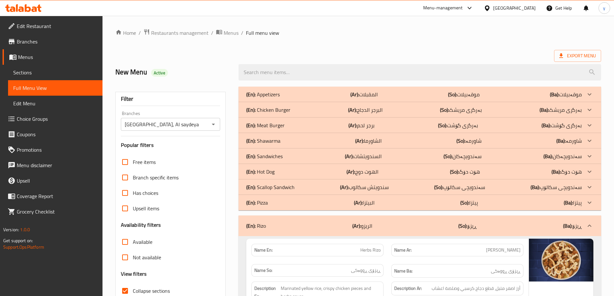
click at [272, 195] on div "(En): Pizza (Ar): البيتزا (So): پیتزا (Ba): پیتزا" at bounding box center [419, 202] width 362 height 15
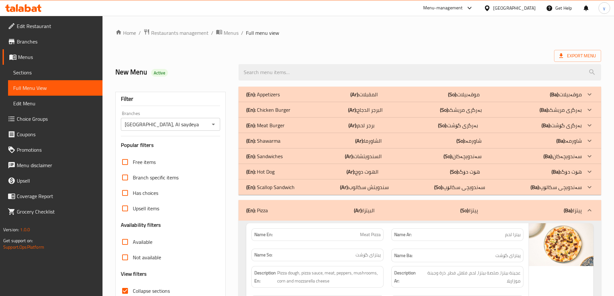
drag, startPoint x: 272, startPoint y: 195, endPoint x: 272, endPoint y: 206, distance: 11.6
click at [272, 206] on div "(En): Pizza (Ar): البيتزا (So): پیتزا (Ba): پیتزا" at bounding box center [419, 210] width 362 height 21
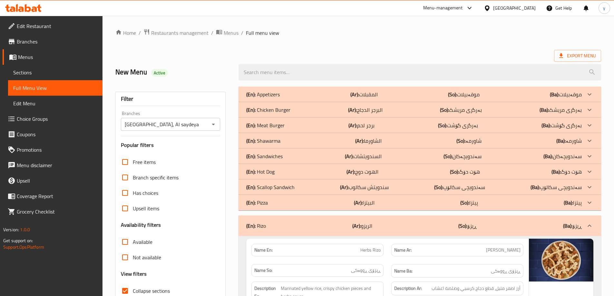
click at [264, 201] on p "(En): Pizza" at bounding box center [257, 203] width 22 height 8
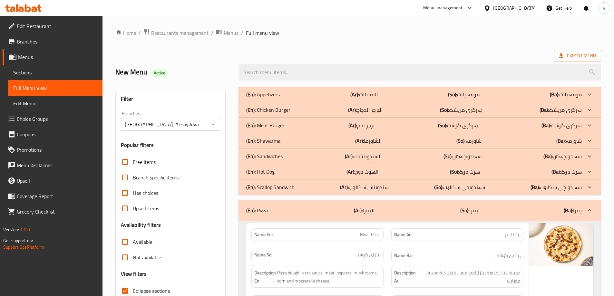
click at [266, 169] on p "(En): Hot Dog" at bounding box center [260, 172] width 28 height 8
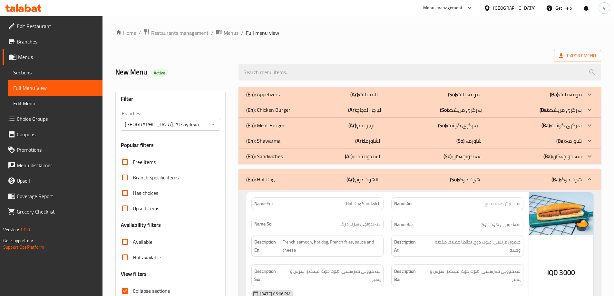
click at [275, 109] on p "(En): Chicken Burger" at bounding box center [268, 110] width 44 height 8
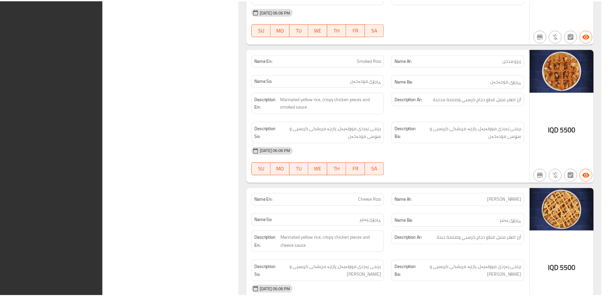
scroll to position [4390, 0]
